Goal: Task Accomplishment & Management: Use online tool/utility

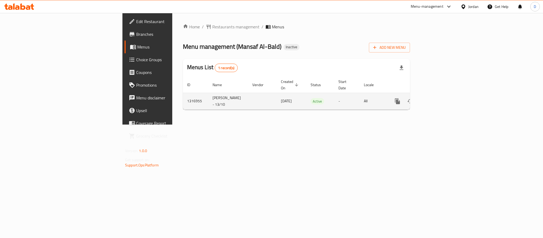
click at [442, 95] on div "enhanced table" at bounding box center [416, 101] width 51 height 13
click at [442, 95] on link "enhanced table" at bounding box center [436, 101] width 13 height 13
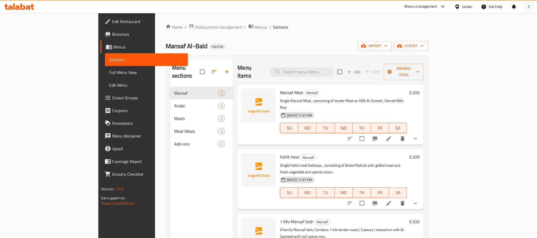
click at [109, 69] on span "Full Menu View" at bounding box center [146, 72] width 75 height 6
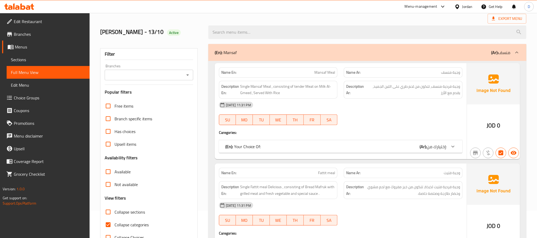
scroll to position [40, 0]
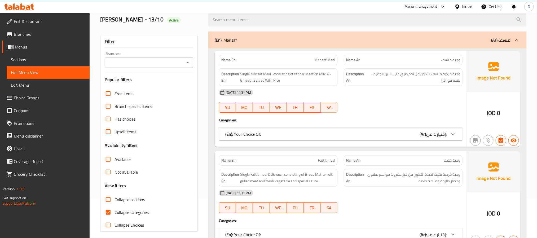
click at [134, 210] on span "Collapse categories" at bounding box center [132, 212] width 34 height 6
click at [115, 210] on input "Collapse categories" at bounding box center [108, 212] width 13 height 13
checkbox input "false"
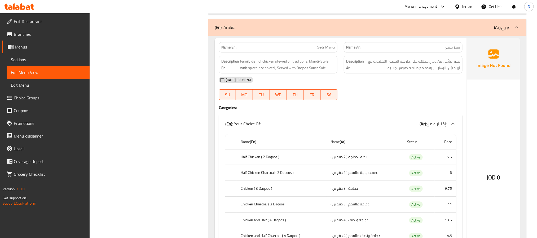
scroll to position [875, 0]
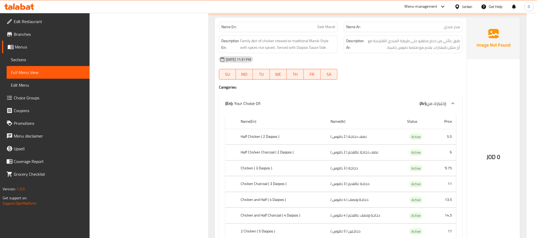
drag, startPoint x: 331, startPoint y: 78, endPoint x: 306, endPoint y: 78, distance: 24.9
click at [306, 78] on div "SU MO TU WE TH FR SA" at bounding box center [278, 74] width 119 height 11
type button "6"
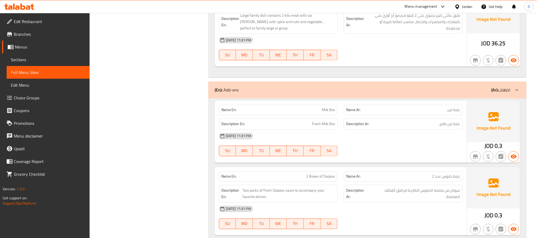
scroll to position [3763, 0]
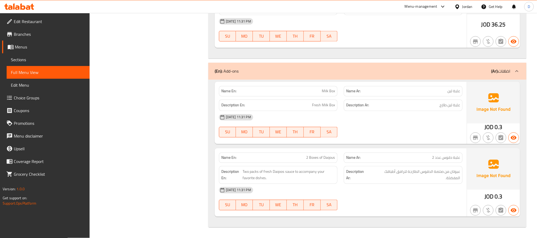
click at [418, 204] on div "[DATE] 11:31 PM SU MO TU WE TH FR SA" at bounding box center [341, 199] width 250 height 30
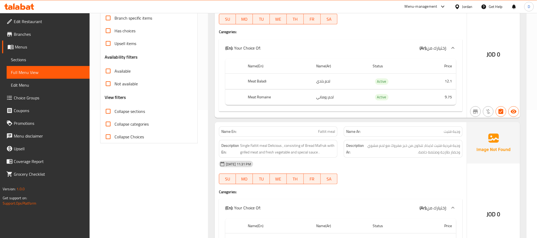
scroll to position [0, 0]
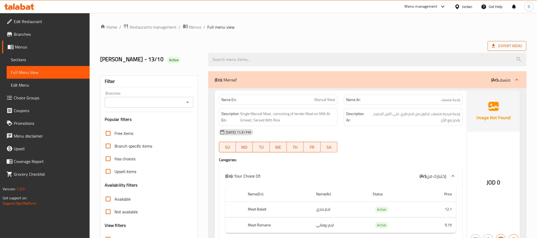
click at [517, 44] on span "Export Menu" at bounding box center [507, 46] width 30 height 7
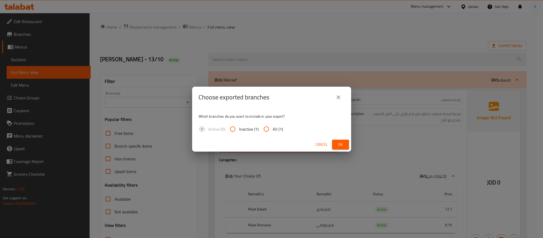
click at [342, 146] on span "Ok" at bounding box center [341, 144] width 8 height 7
